Goal: Information Seeking & Learning: Understand process/instructions

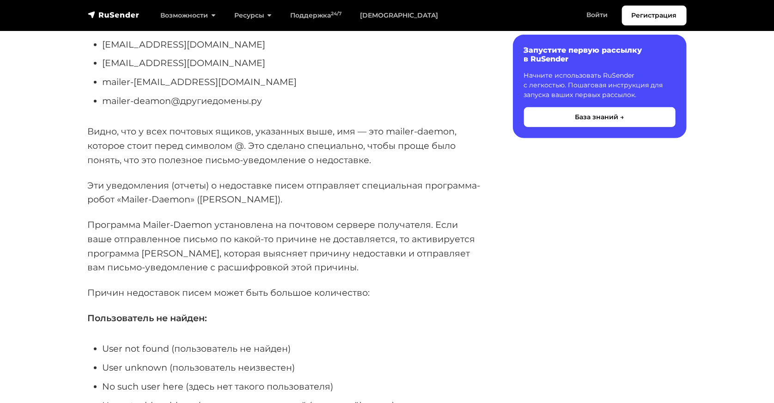
scroll to position [252, 0]
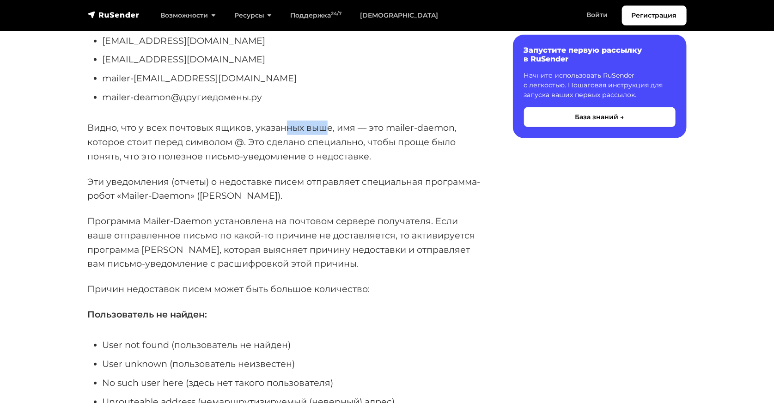
drag, startPoint x: 273, startPoint y: 129, endPoint x: 319, endPoint y: 130, distance: 46.7
click at [314, 130] on p "Видно, что у всех почтовых ящиков, указанных выше, имя — это mailer-daemon, кот…" at bounding box center [285, 142] width 395 height 42
click at [319, 130] on p "Видно, что у всех почтовых ящиков, указанных выше, имя — это mailer-daemon, кот…" at bounding box center [285, 142] width 395 height 42
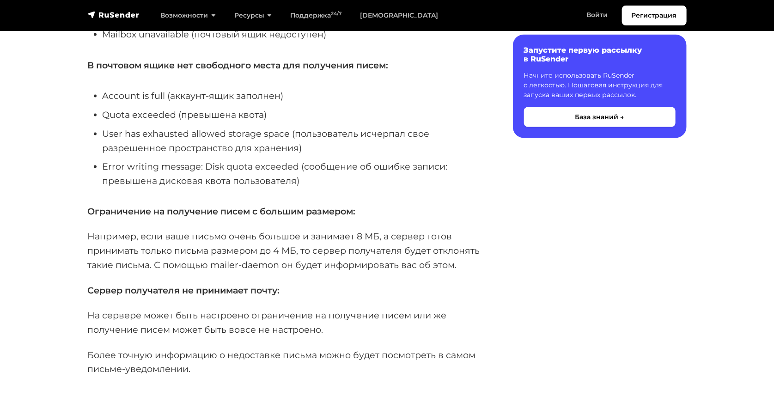
scroll to position [671, 0]
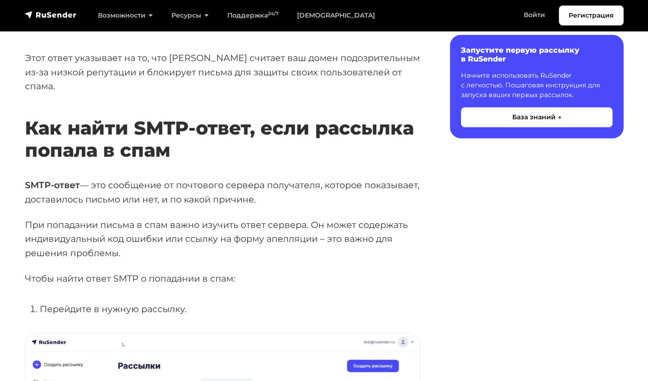
scroll to position [630, 0]
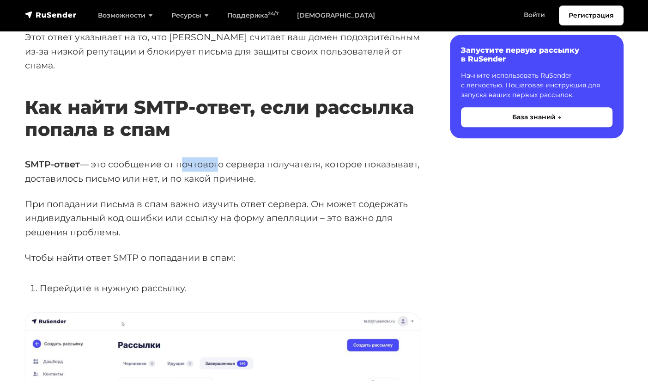
drag, startPoint x: 177, startPoint y: 148, endPoint x: 217, endPoint y: 147, distance: 39.3
click at [216, 157] on p "SMTP-ответ — это сообщение от почтового сервера получателя, которое показывает,…" at bounding box center [222, 171] width 395 height 28
click at [218, 157] on p "SMTP-ответ — это сообщение от почтового сервера получателя, которое показывает,…" at bounding box center [222, 171] width 395 height 28
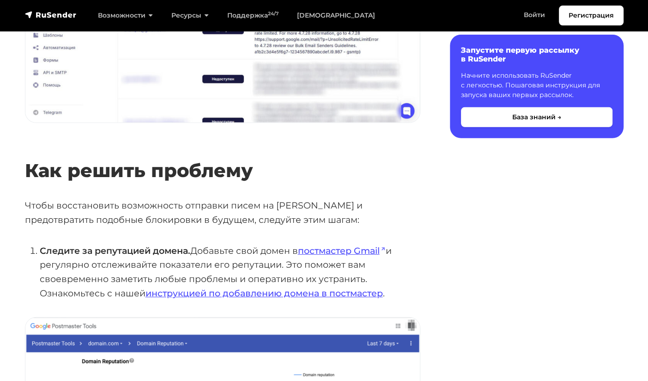
scroll to position [1764, 0]
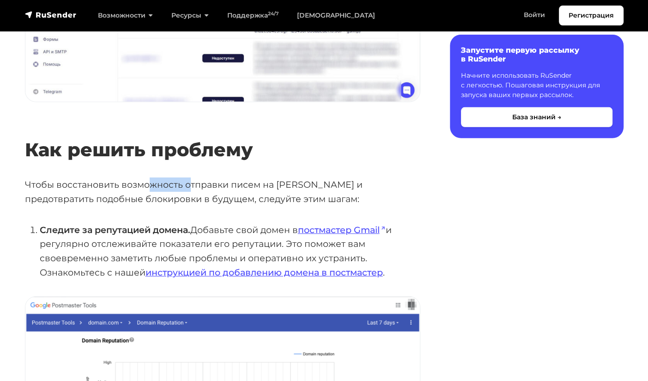
drag, startPoint x: 149, startPoint y: 168, endPoint x: 200, endPoint y: 168, distance: 51.7
click at [197, 177] on p "Чтобы восстановить возможность отправки писем на Gmail и предотвратить подобные…" at bounding box center [222, 191] width 395 height 28
click at [201, 177] on p "Чтобы восстановить возможность отправки писем на Gmail и предотвратить подобные…" at bounding box center [222, 191] width 395 height 28
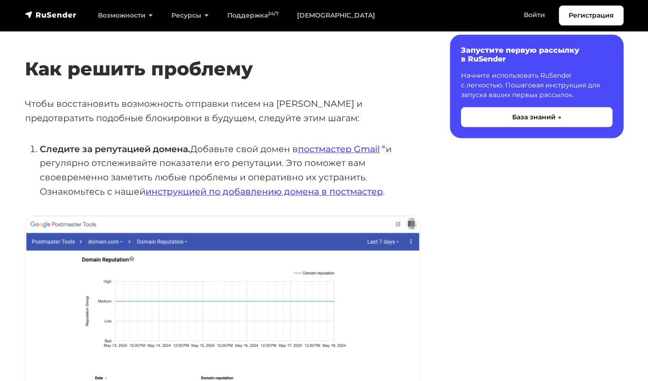
scroll to position [1848, 0]
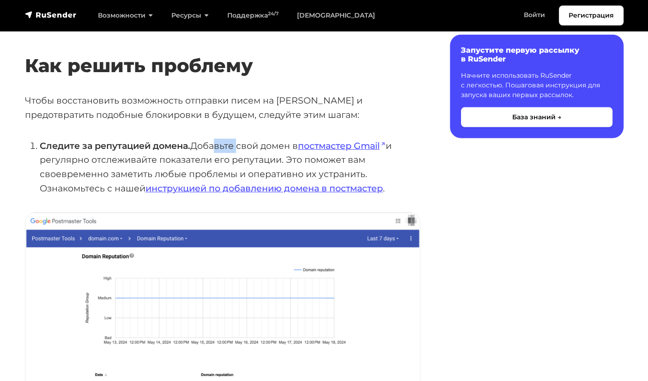
drag, startPoint x: 213, startPoint y: 132, endPoint x: 245, endPoint y: 133, distance: 31.9
click at [240, 139] on li "Следите за репутацией домена. Добавьте свой домен в постмастер Gmail и регулярн…" at bounding box center [230, 167] width 381 height 57
click at [246, 139] on li "Следите за репутацией домена. Добавьте свой домен в постмастер Gmail и регулярн…" at bounding box center [230, 167] width 381 height 57
click at [329, 140] on link "постмастер Gmail" at bounding box center [342, 145] width 88 height 11
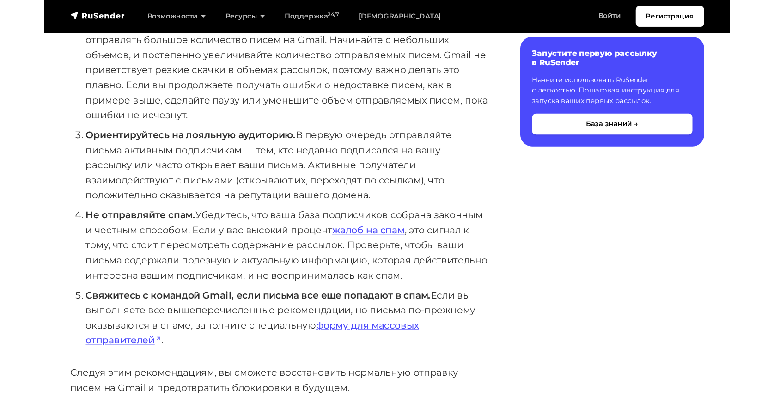
scroll to position [2267, 0]
